Goal: Find specific page/section: Find specific page/section

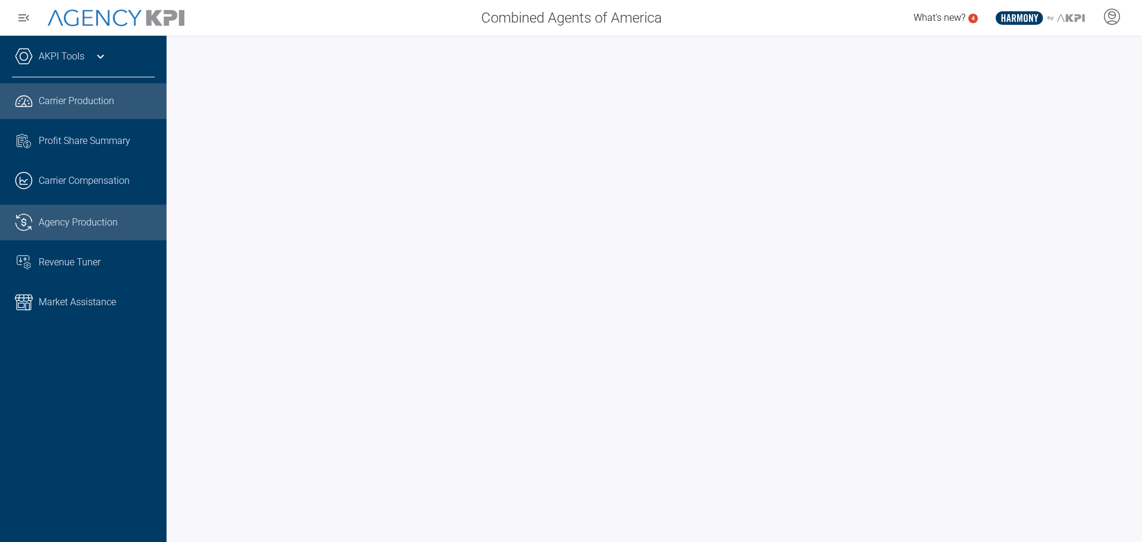
click at [64, 228] on span "Agency Production" at bounding box center [78, 222] width 79 height 14
click at [49, 226] on span "Agency Production" at bounding box center [78, 222] width 79 height 14
click at [108, 100] on span "Carrier Production" at bounding box center [77, 101] width 76 height 14
click at [87, 217] on span "Agency Production" at bounding box center [78, 222] width 79 height 14
